Goal: Navigation & Orientation: Find specific page/section

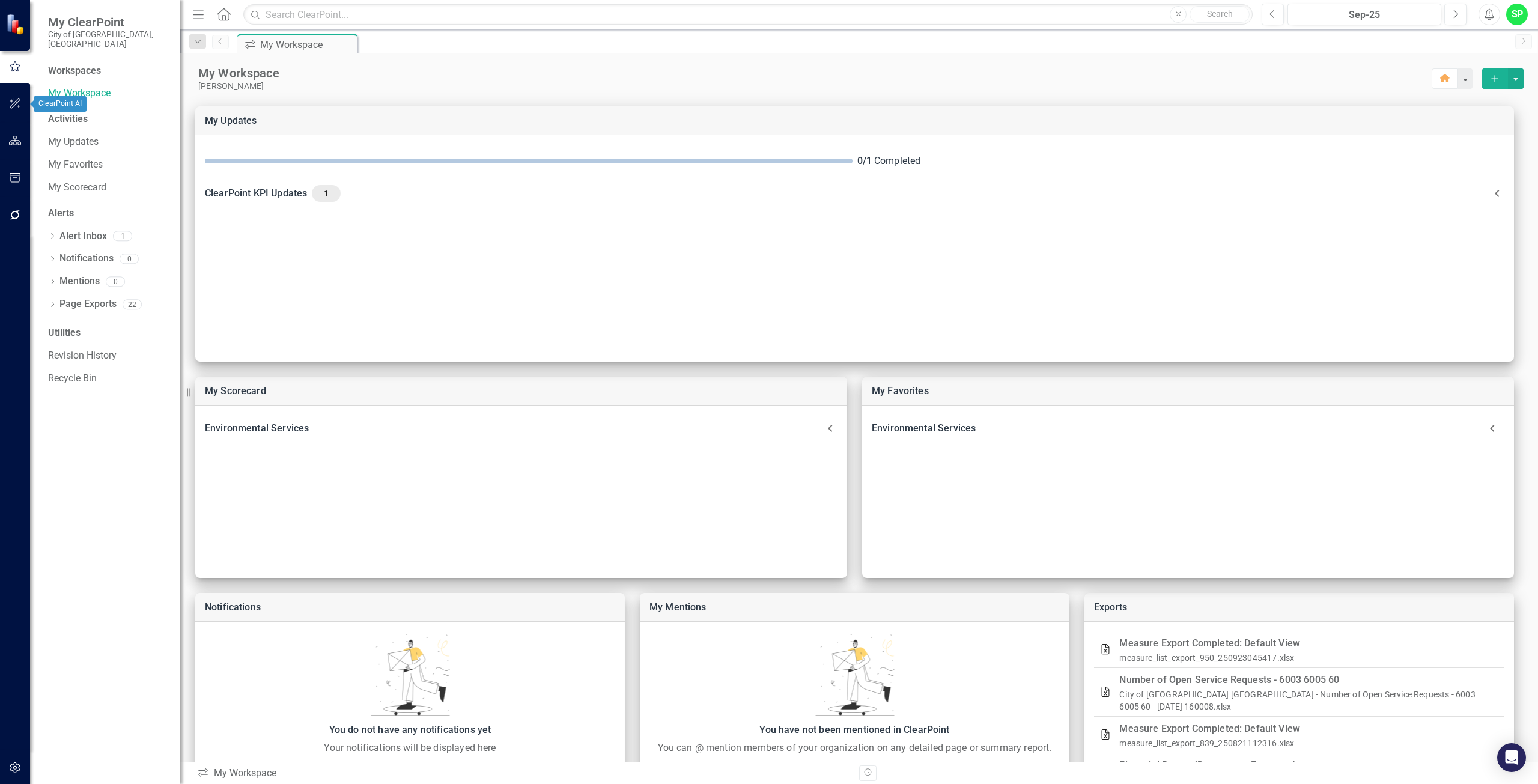
click at [8, 105] on button "button" at bounding box center [15, 104] width 27 height 25
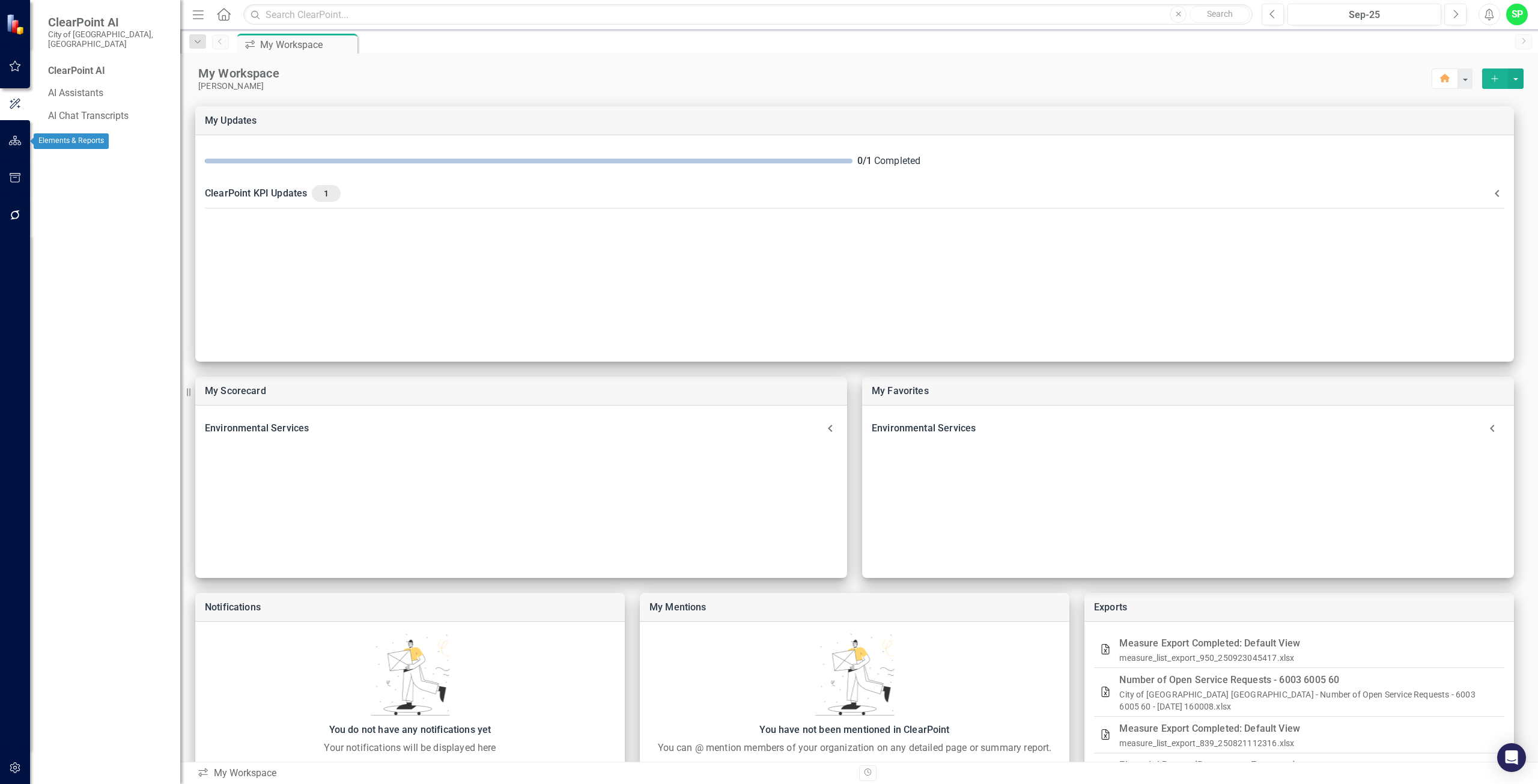
click at [12, 139] on icon "button" at bounding box center [15, 140] width 12 height 10
click at [74, 129] on link "Scorecards" at bounding box center [84, 135] width 49 height 14
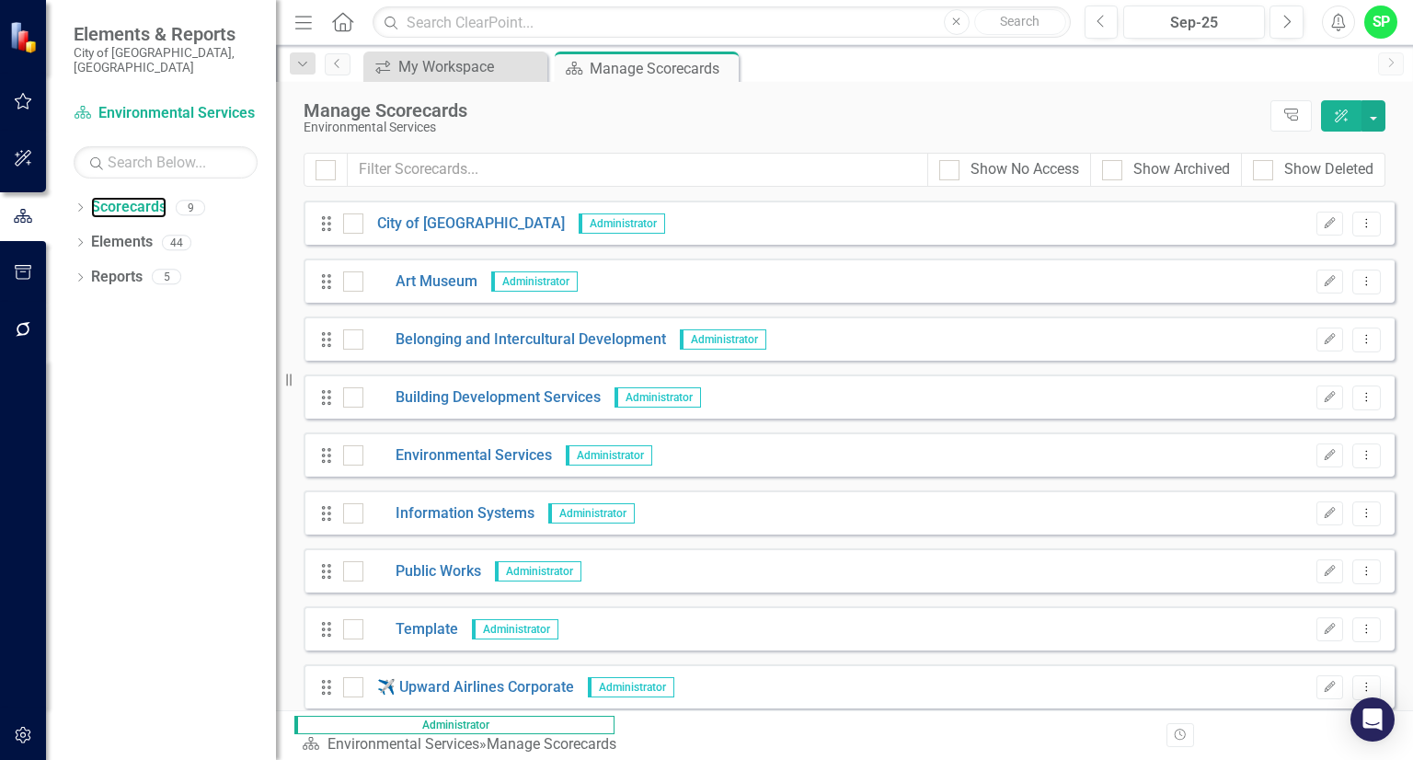
click at [91, 197] on link "Scorecards" at bounding box center [128, 207] width 75 height 21
click at [456, 395] on link "Building Development Services" at bounding box center [481, 397] width 237 height 21
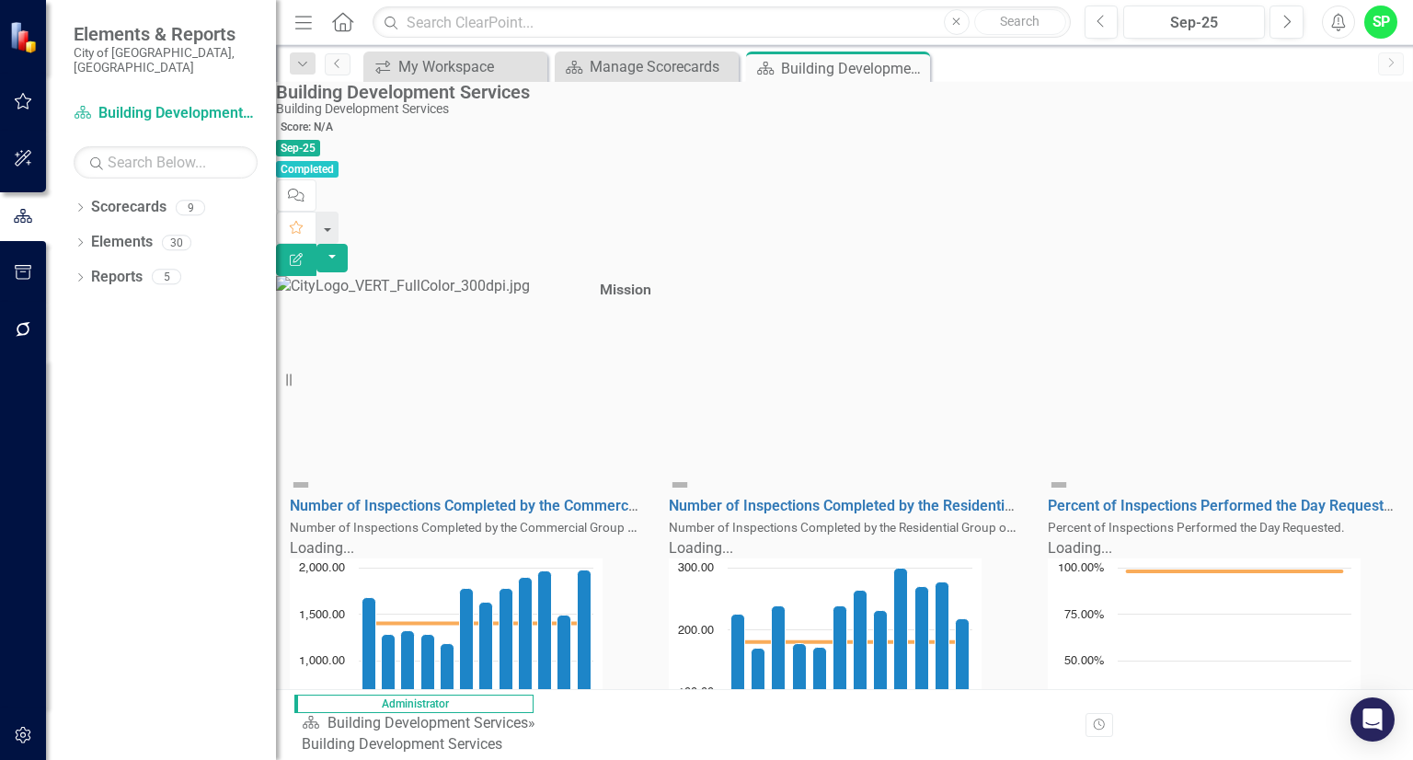
scroll to position [1278, 0]
click at [121, 201] on link "Scorecards" at bounding box center [128, 207] width 75 height 21
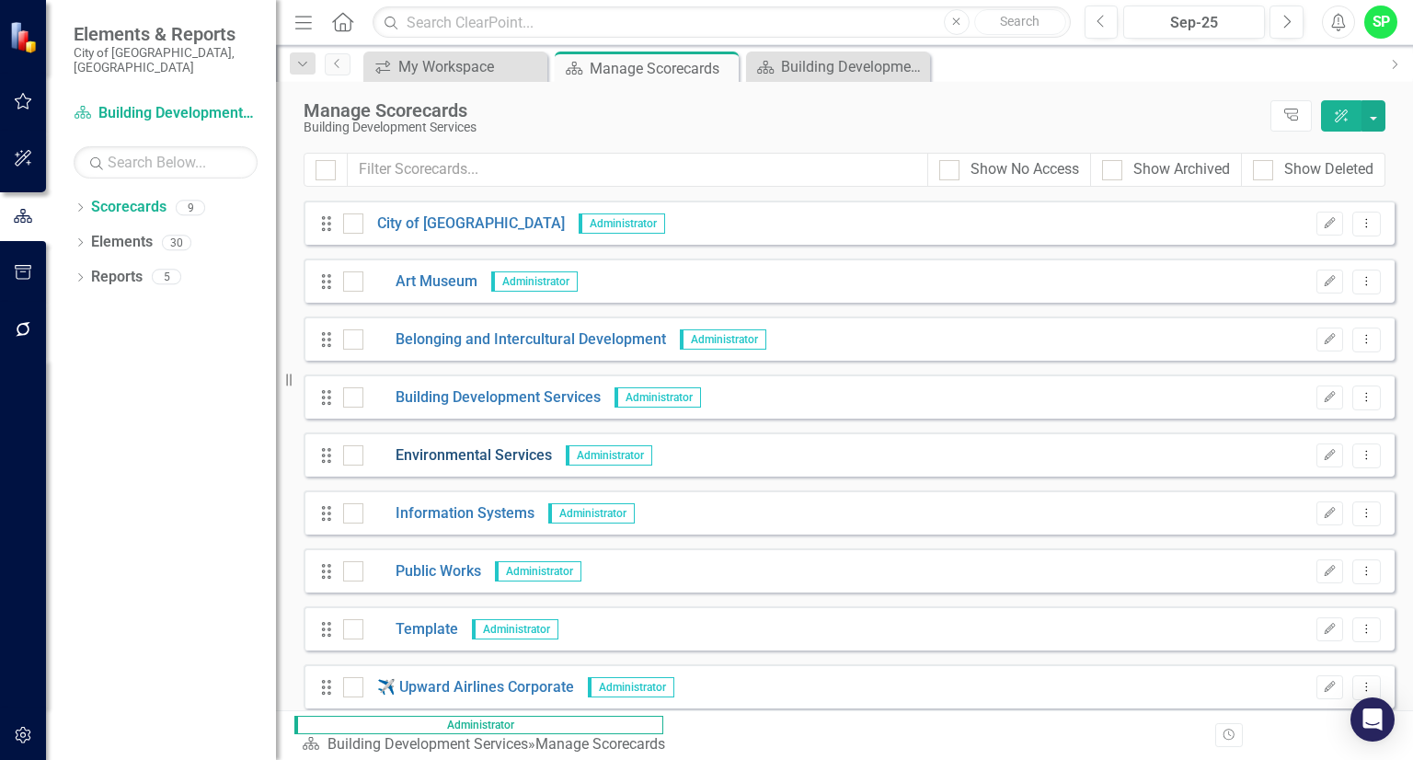
click at [444, 456] on link "Environmental Services" at bounding box center [457, 455] width 189 height 21
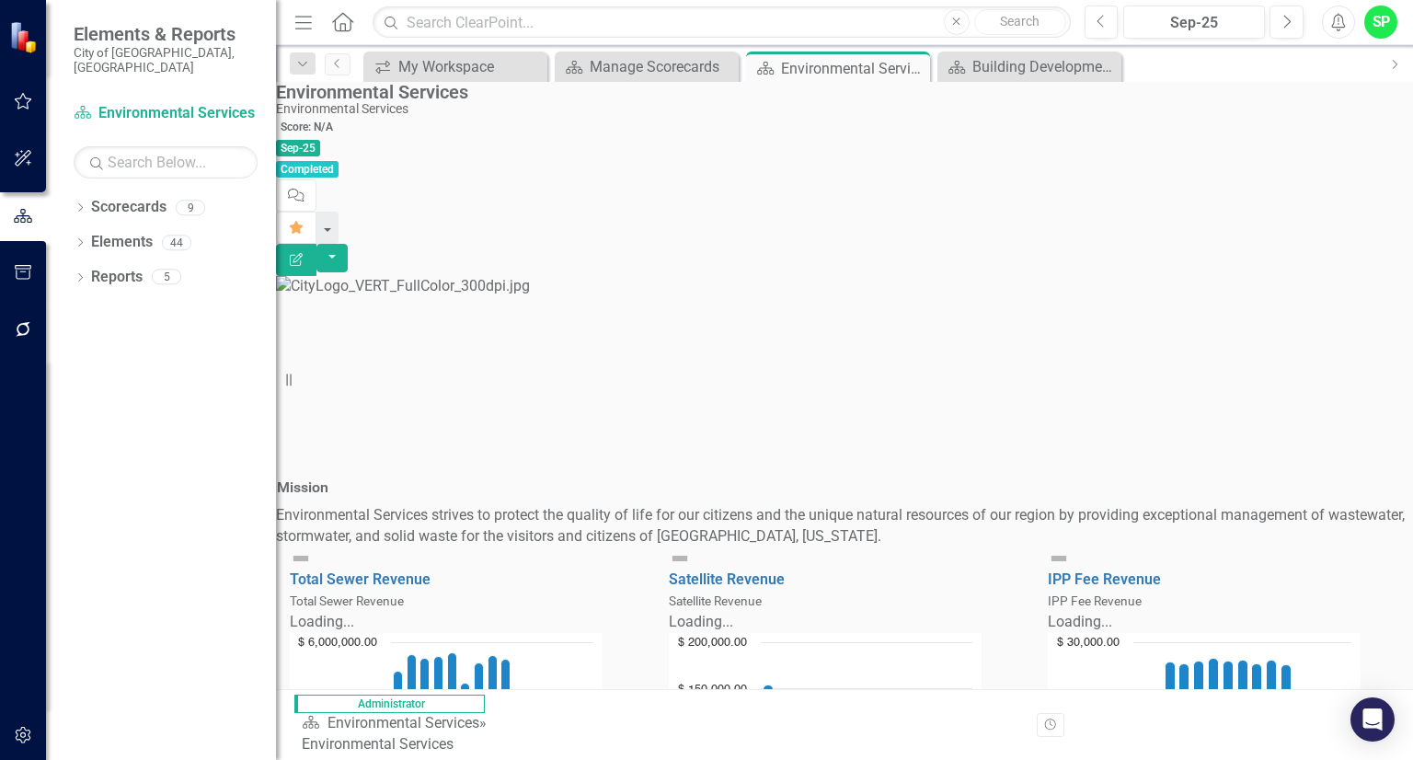
scroll to position [327, 0]
click at [124, 197] on link "Scorecards" at bounding box center [128, 207] width 75 height 21
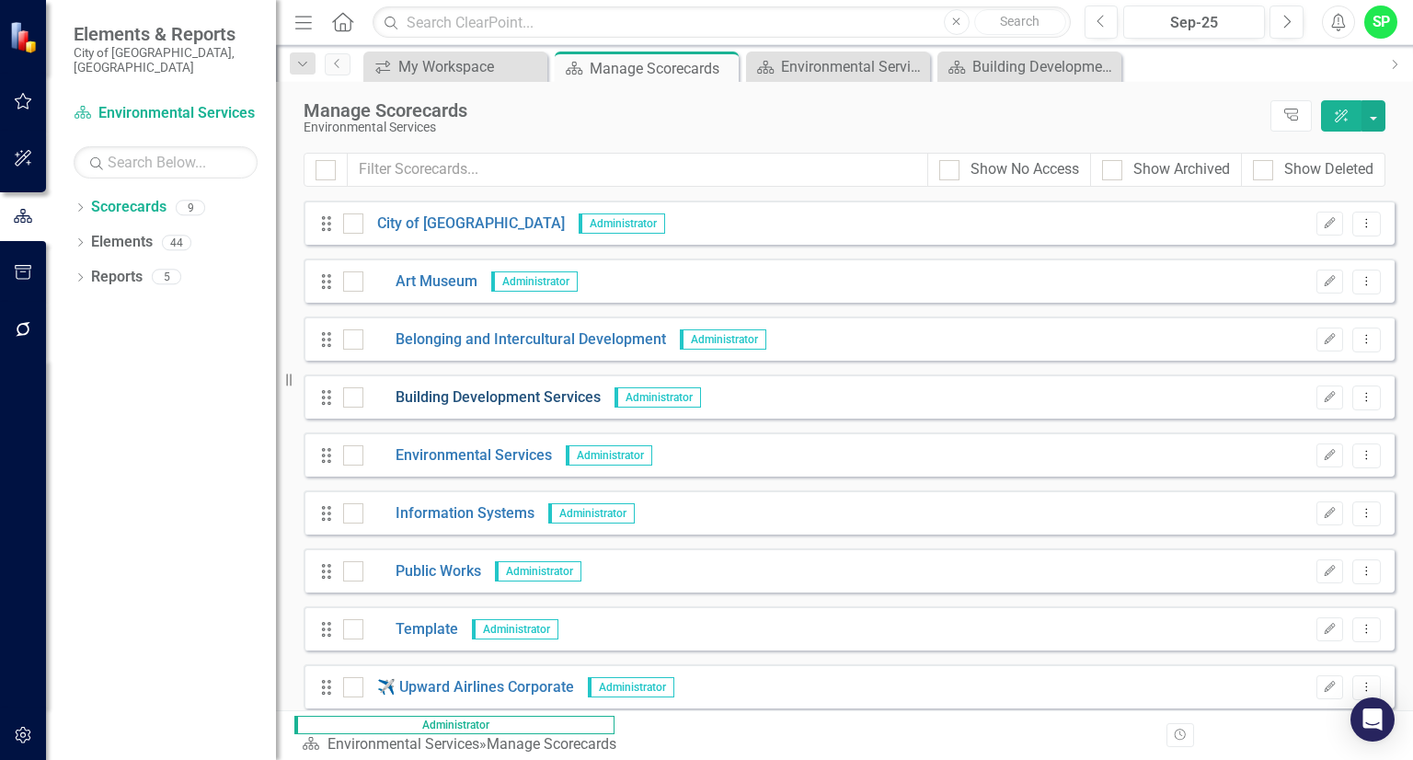
click at [511, 395] on link "Building Development Services" at bounding box center [481, 397] width 237 height 21
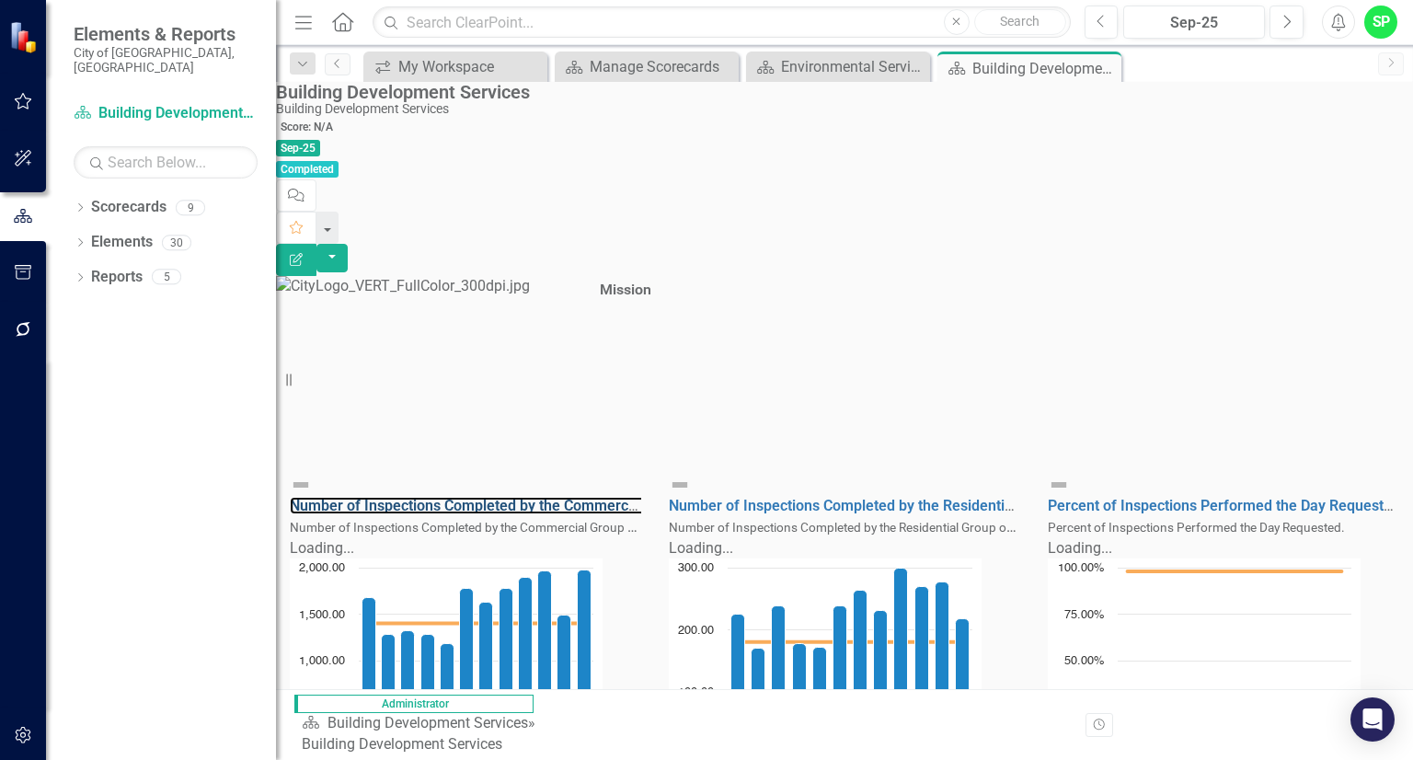
click at [511, 497] on link "Number of Inspections Completed by the Commercial Group of Inspectors" at bounding box center [534, 505] width 489 height 17
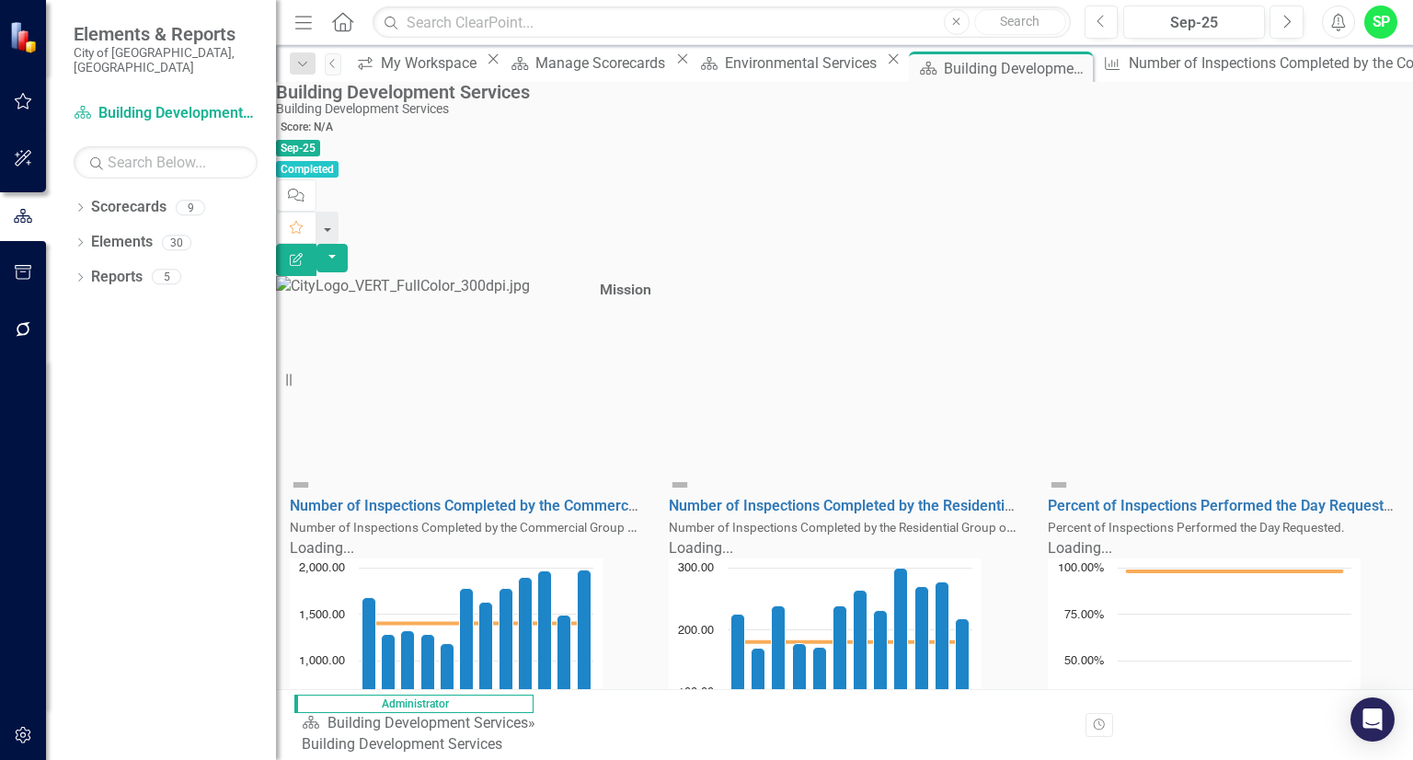
scroll to position [1266, 0]
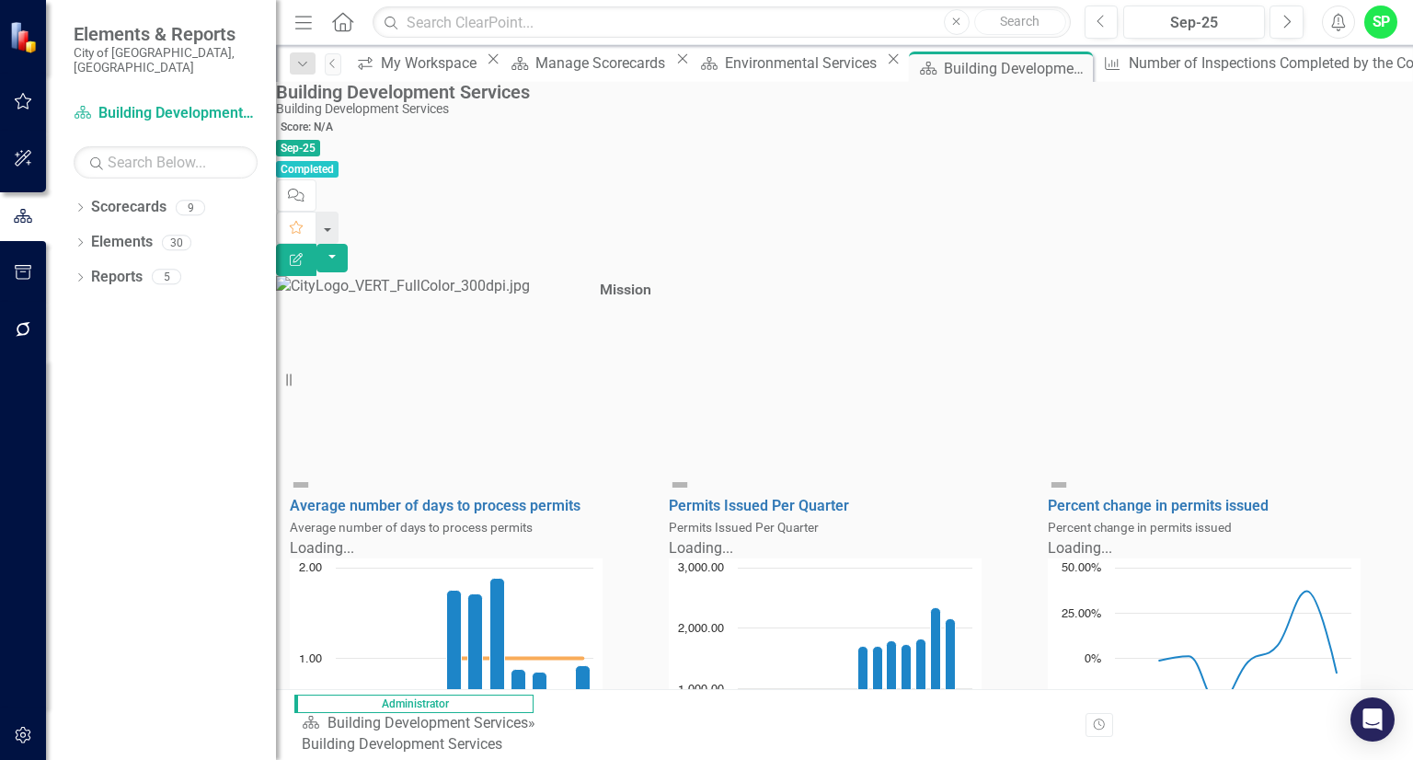
scroll to position [0, 0]
click at [108, 198] on link "Scorecards" at bounding box center [128, 207] width 75 height 21
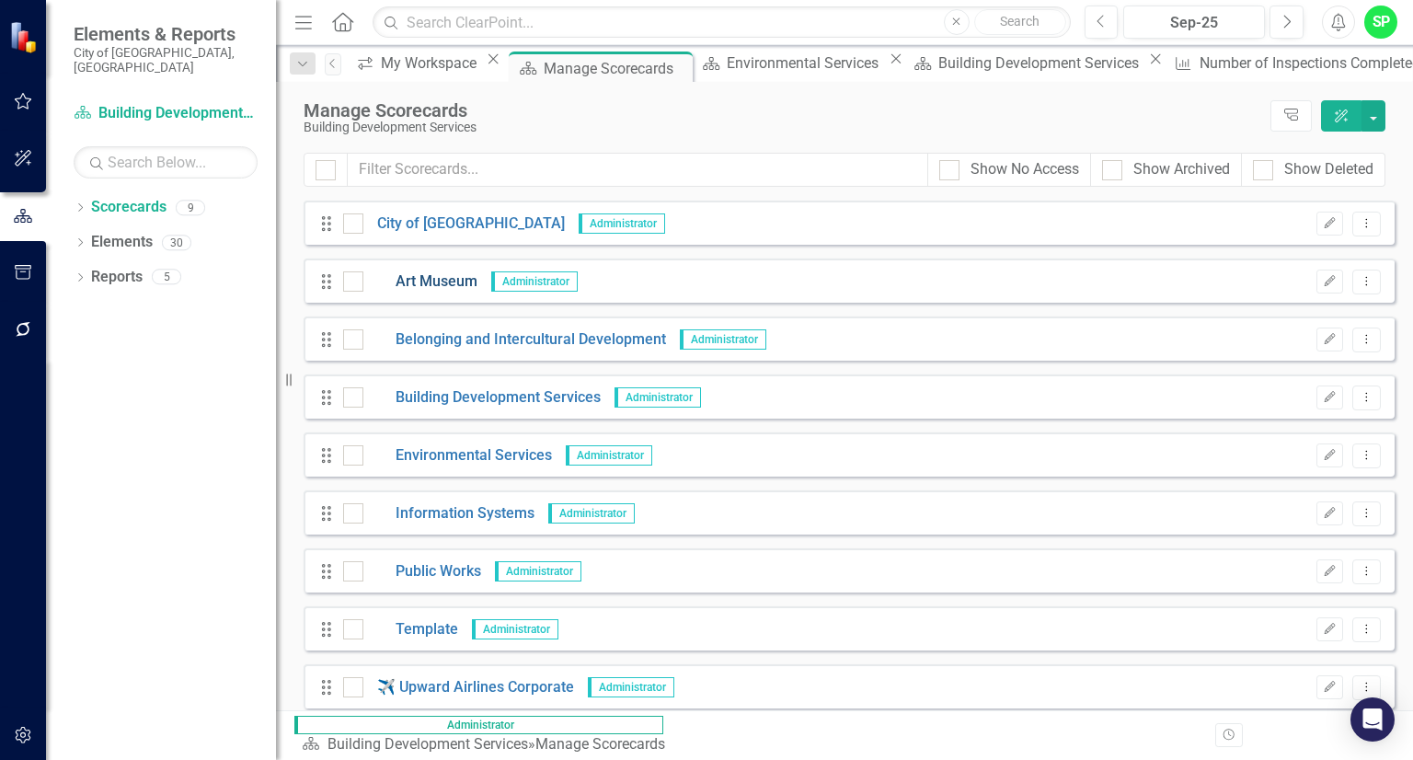
click at [430, 286] on link "Art Museum" at bounding box center [420, 281] width 114 height 21
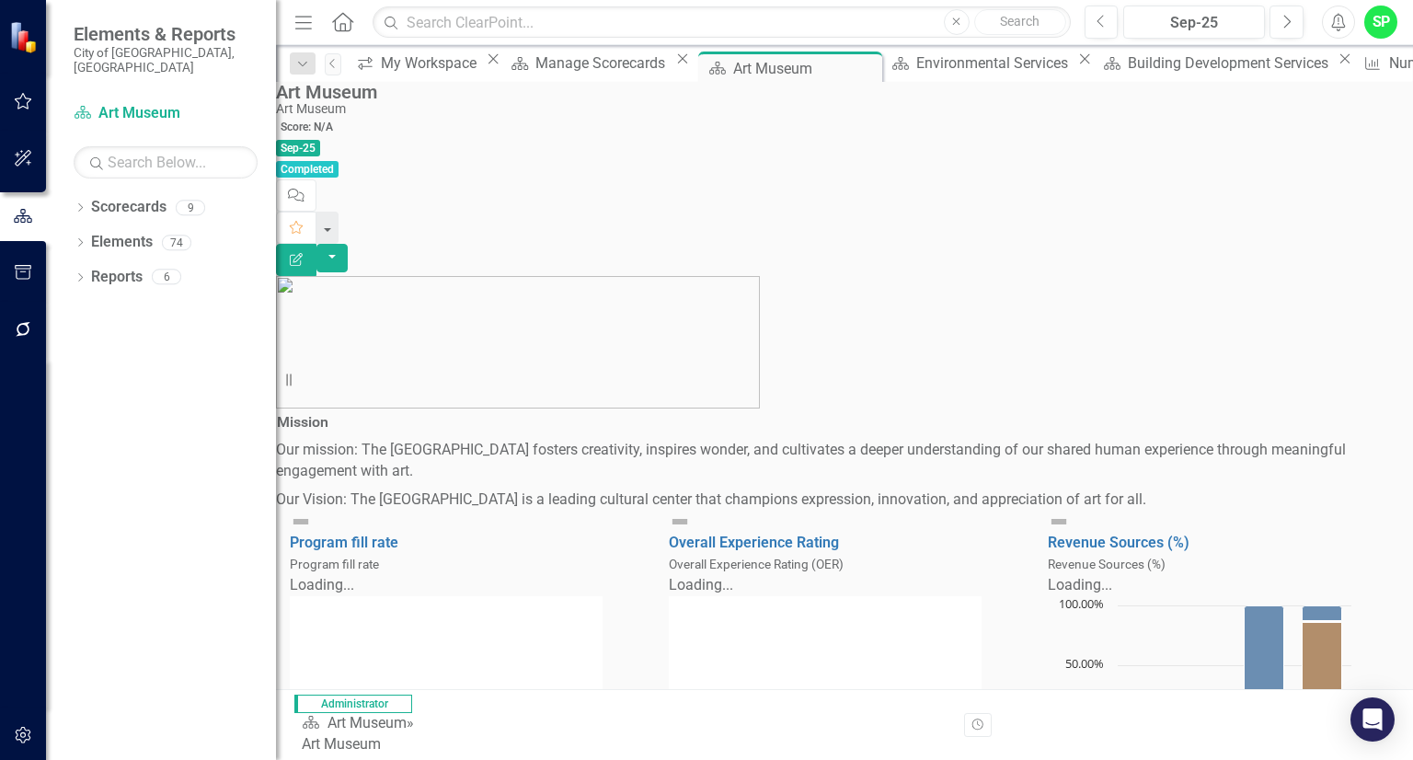
scroll to position [515, 0]
click at [104, 197] on link "Scorecards" at bounding box center [128, 207] width 75 height 21
